Goal: Information Seeking & Learning: Understand process/instructions

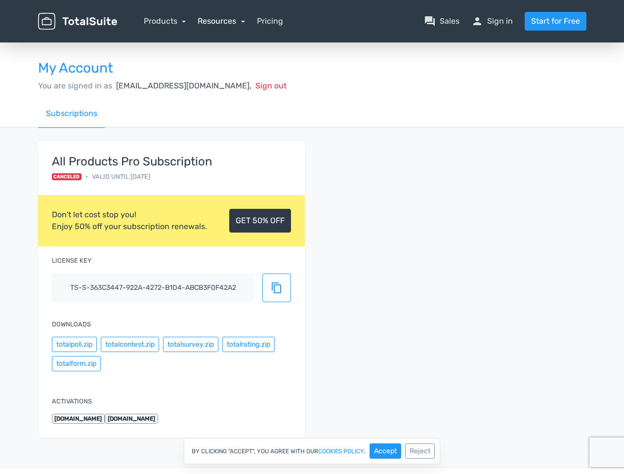
click at [221, 21] on link "Resources" at bounding box center [221, 20] width 47 height 9
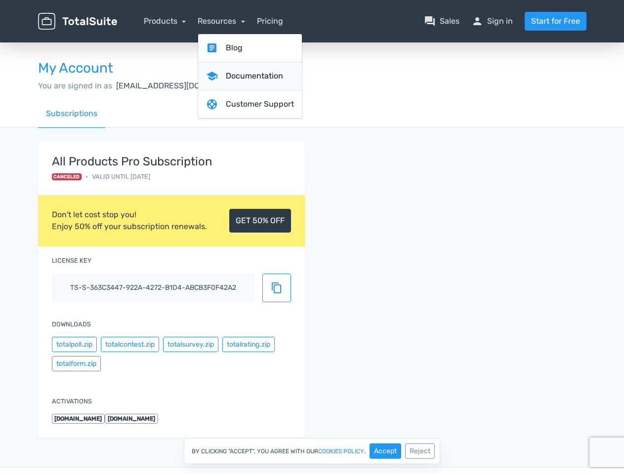
click at [242, 86] on link "school Documentation" at bounding box center [250, 76] width 104 height 28
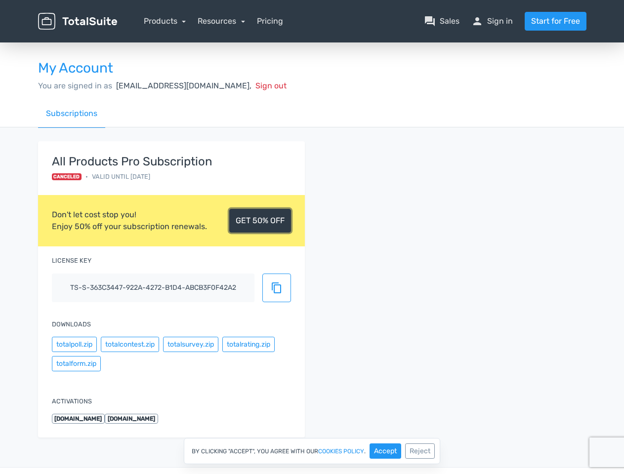
click at [260, 221] on link "GET 50% OFF" at bounding box center [260, 221] width 62 height 24
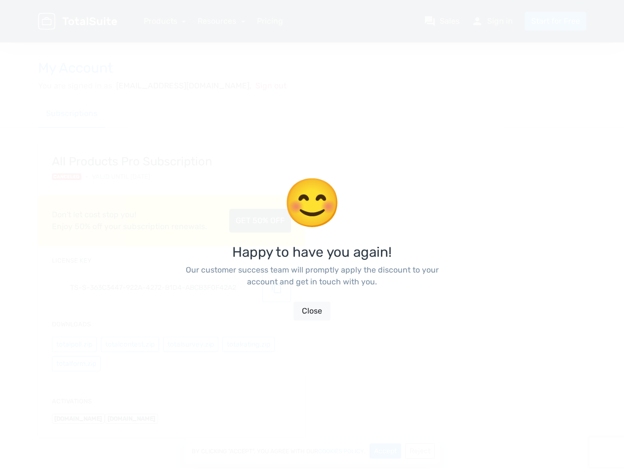
click at [74, 344] on div "😊 Happy to have you again! Our customer success team will promptly apply the di…" at bounding box center [312, 249] width 563 height 498
click at [129, 344] on div "😊 Happy to have you again! Our customer success team will promptly apply the di…" at bounding box center [312, 249] width 563 height 498
click at [190, 344] on div "😊 Happy to have you again! Our customer success team will promptly apply the di…" at bounding box center [312, 249] width 267 height 474
click at [248, 344] on div "😊 Happy to have you again! Our customer success team will promptly apply the di…" at bounding box center [312, 249] width 267 height 474
click at [76, 364] on div "😊 Happy to have you again! Our customer success team will promptly apply the di…" at bounding box center [312, 249] width 563 height 498
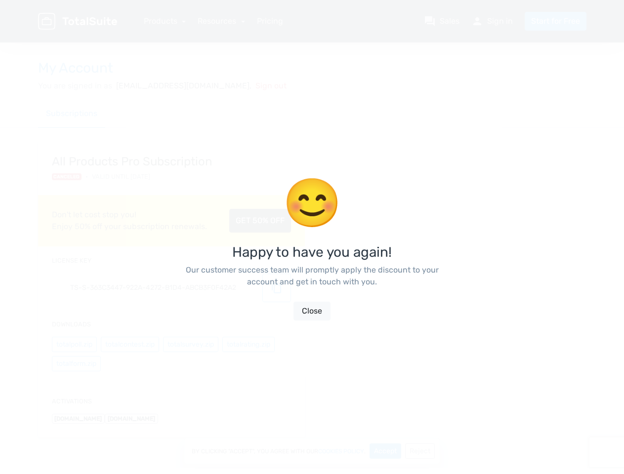
click at [385, 451] on div "😊 Happy to have you again! Our customer success team will promptly apply the di…" at bounding box center [312, 249] width 267 height 474
